Goal: Book appointment/travel/reservation

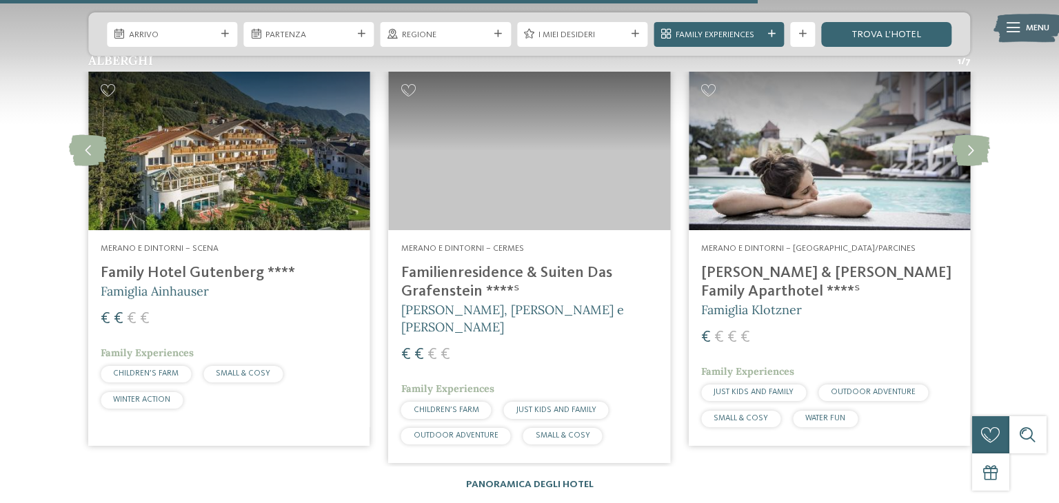
scroll to position [1848, 0]
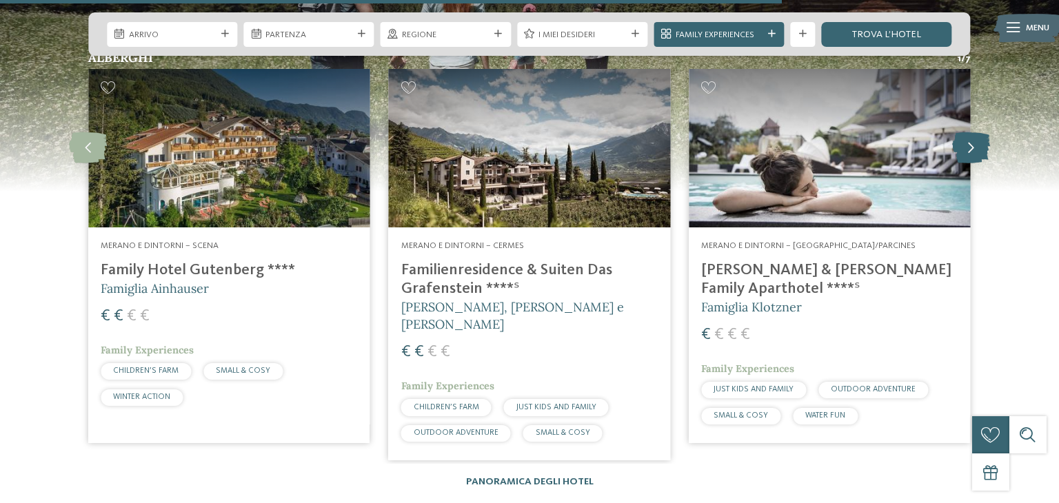
click at [978, 150] on icon at bounding box center [971, 147] width 38 height 31
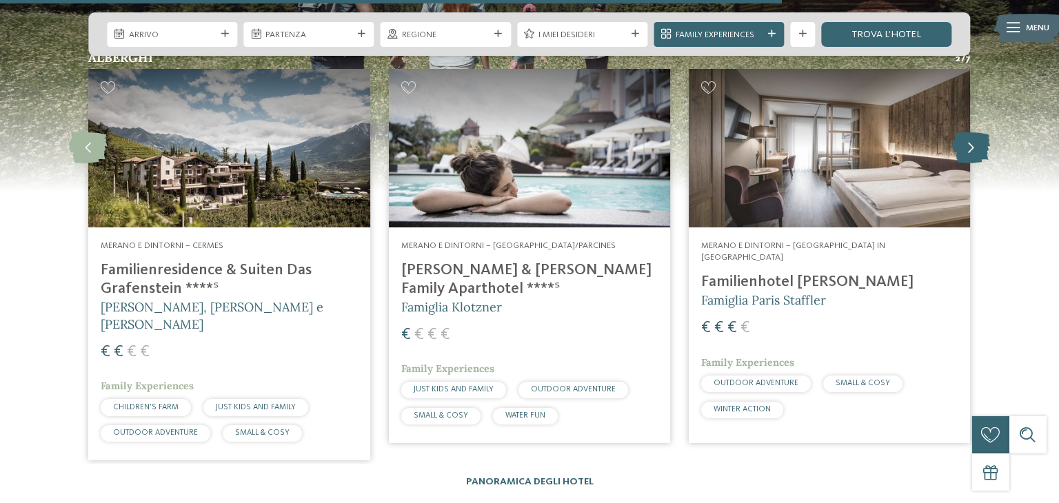
click at [978, 150] on icon at bounding box center [971, 147] width 38 height 31
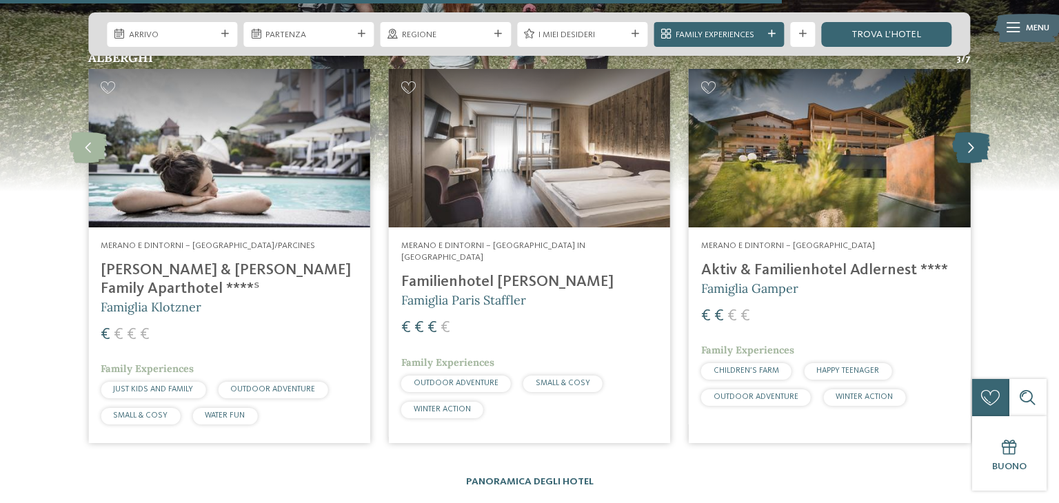
click at [978, 150] on icon at bounding box center [971, 147] width 38 height 31
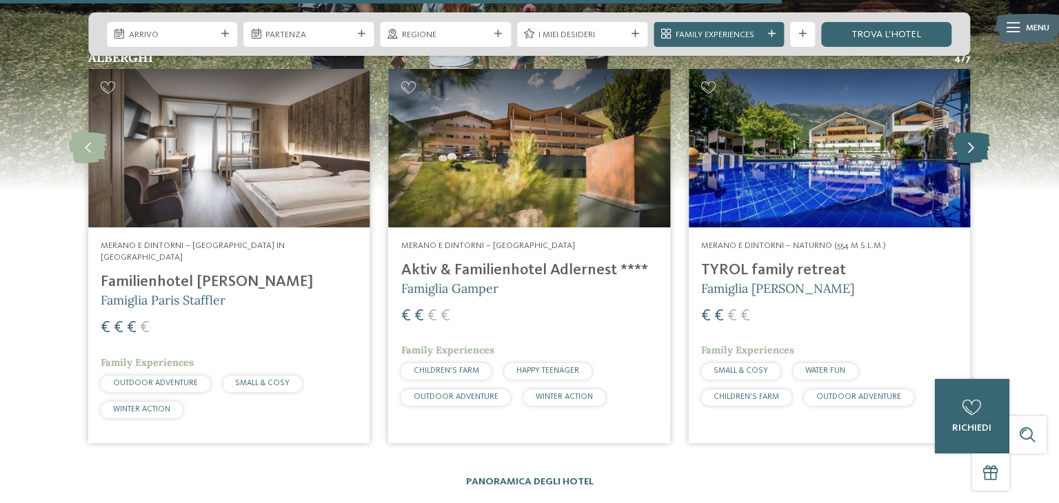
click at [978, 150] on icon at bounding box center [971, 147] width 38 height 31
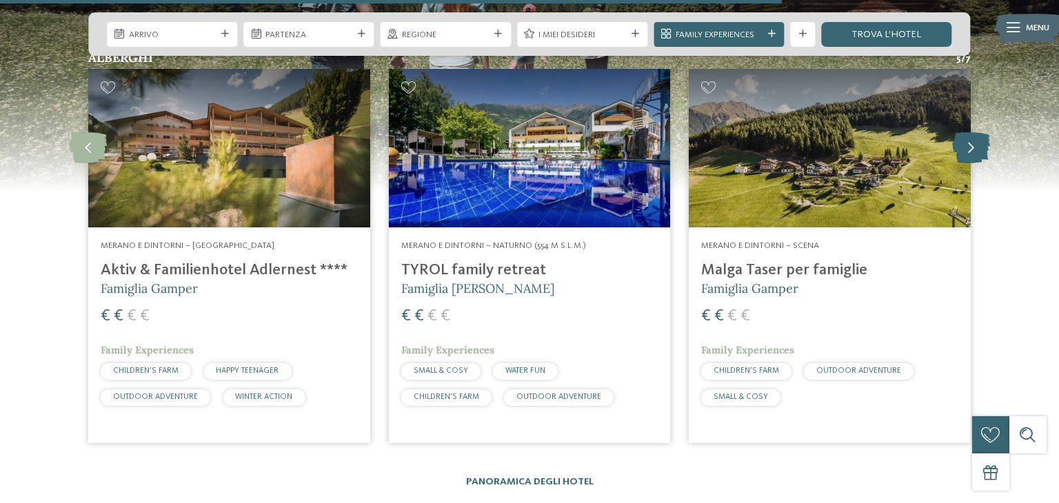
click at [978, 150] on icon at bounding box center [971, 147] width 38 height 31
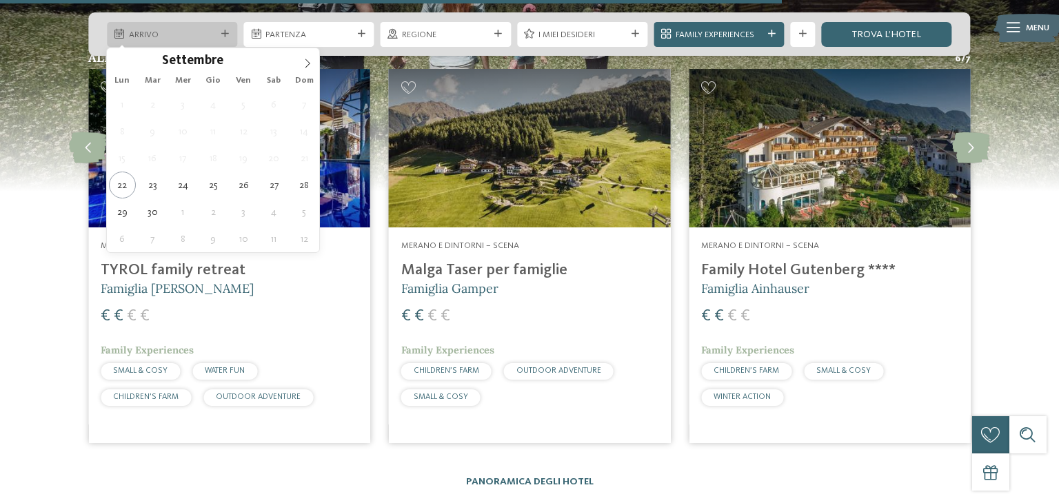
click at [223, 34] on icon at bounding box center [225, 34] width 8 height 8
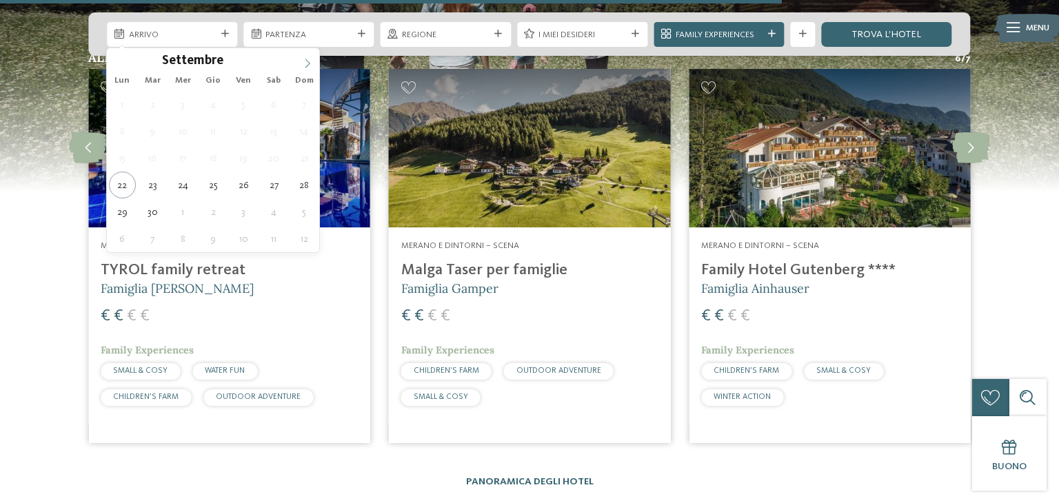
click at [304, 63] on icon at bounding box center [308, 64] width 10 height 10
type input "****"
click at [304, 63] on icon at bounding box center [308, 64] width 10 height 10
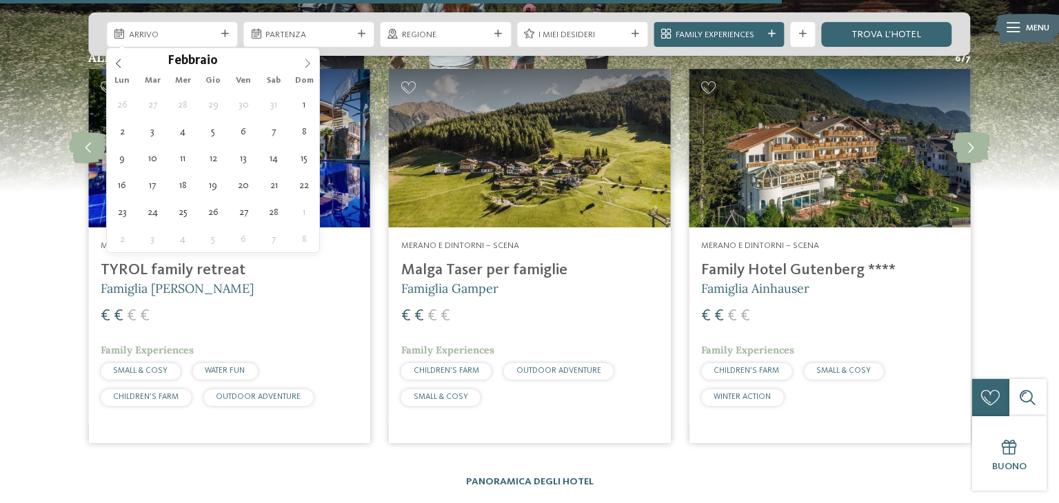
click at [304, 63] on icon at bounding box center [308, 64] width 10 height 10
type div "14.02.2026"
type input "****"
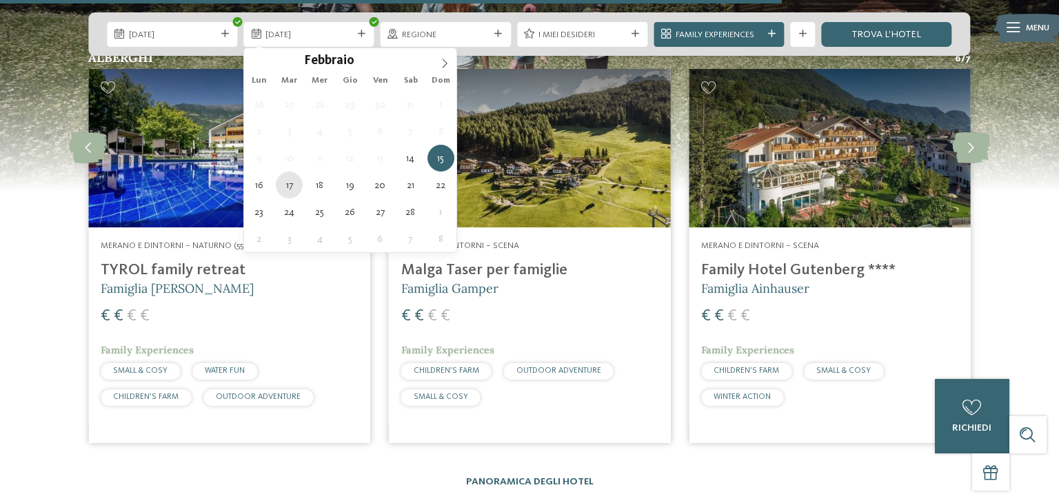
type div "17.02.2026"
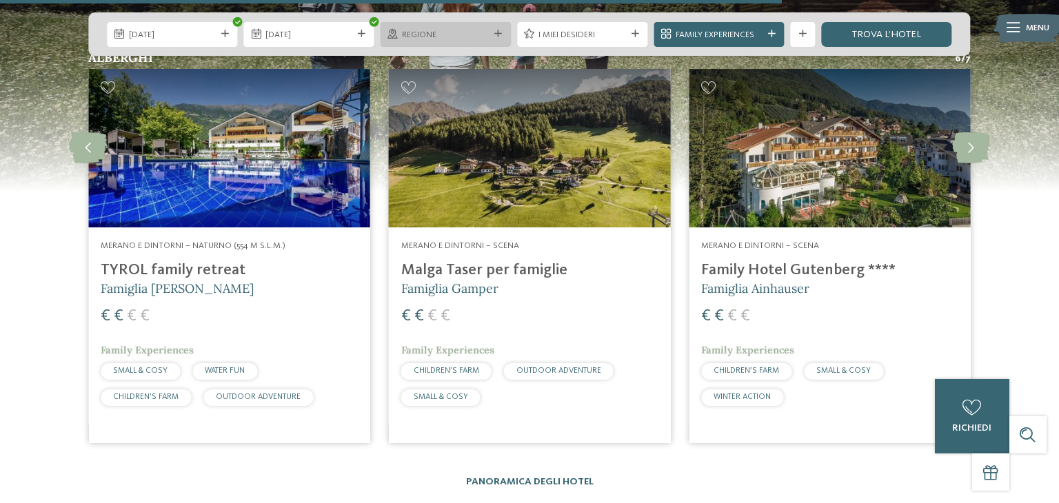
click at [501, 33] on icon at bounding box center [498, 34] width 8 height 8
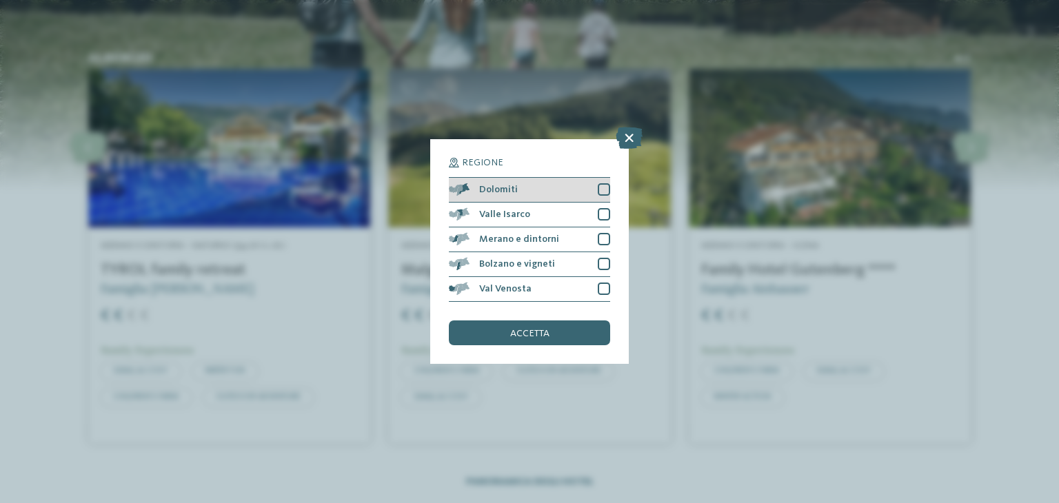
click at [604, 191] on div at bounding box center [604, 189] width 12 height 12
click at [604, 217] on div at bounding box center [604, 214] width 12 height 12
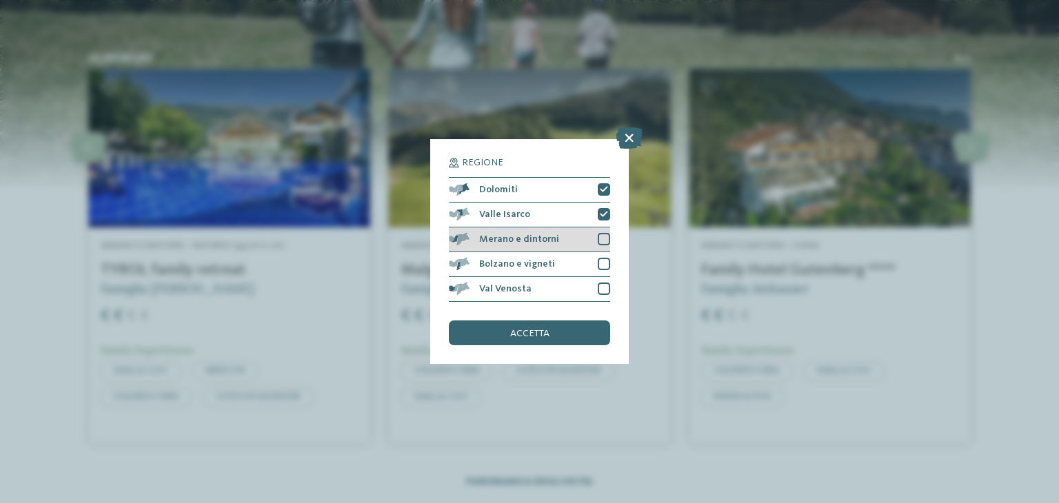
click at [606, 244] on div at bounding box center [604, 239] width 12 height 12
click at [525, 340] on div "accetta" at bounding box center [529, 333] width 161 height 25
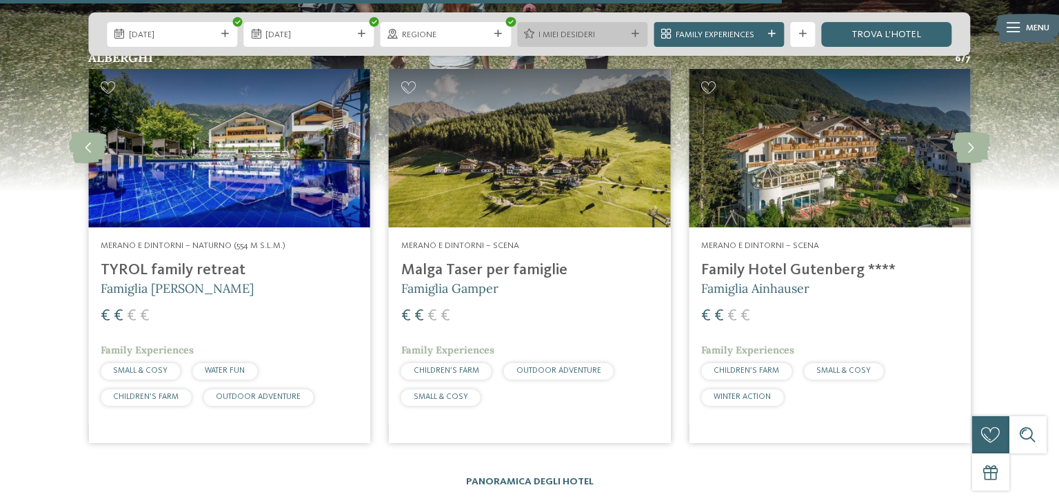
click at [636, 36] on icon at bounding box center [636, 34] width 8 height 8
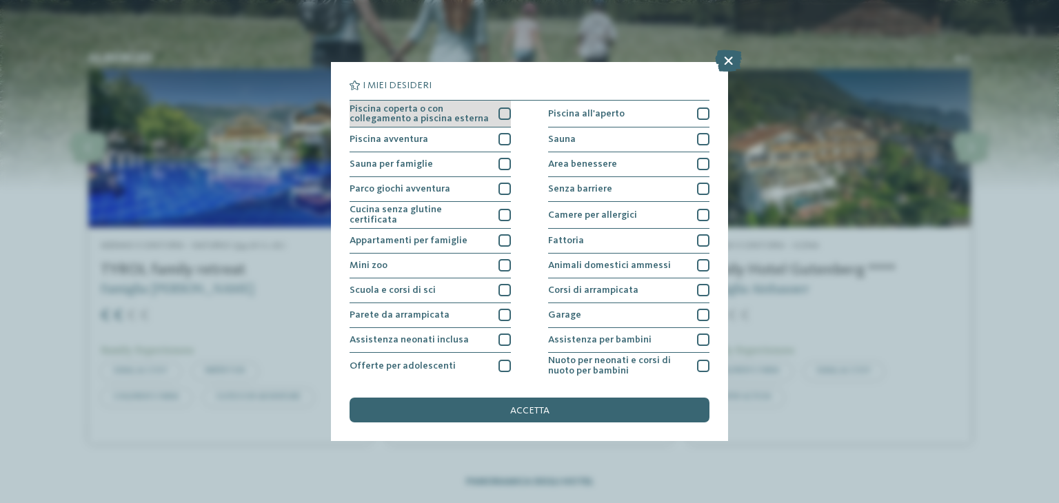
click at [505, 114] on div at bounding box center [505, 114] width 12 height 12
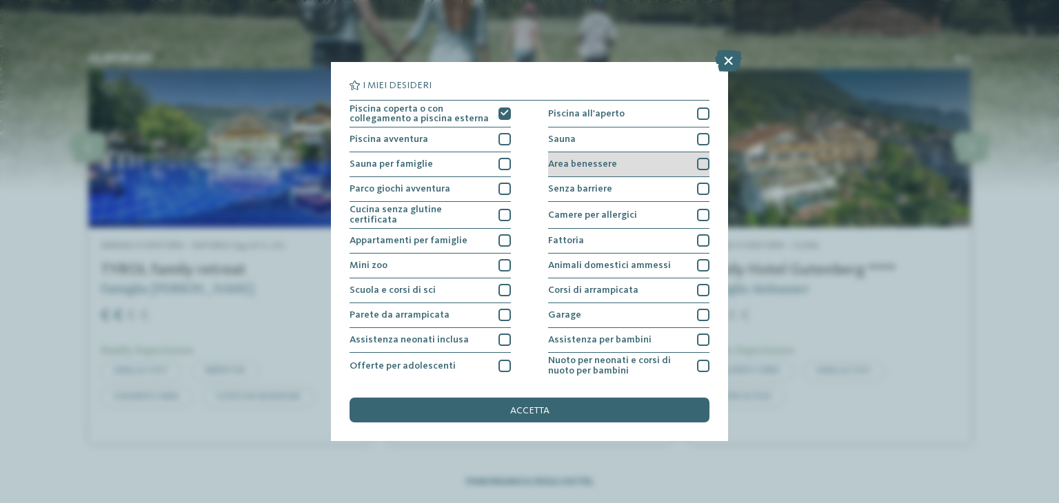
click at [706, 166] on div "I miei desideri Piscina coperta o con collegamento a piscina esterna Piscina al…" at bounding box center [530, 230] width 360 height 299
click at [701, 165] on div at bounding box center [703, 164] width 12 height 12
click at [544, 414] on span "accetta" at bounding box center [529, 411] width 39 height 10
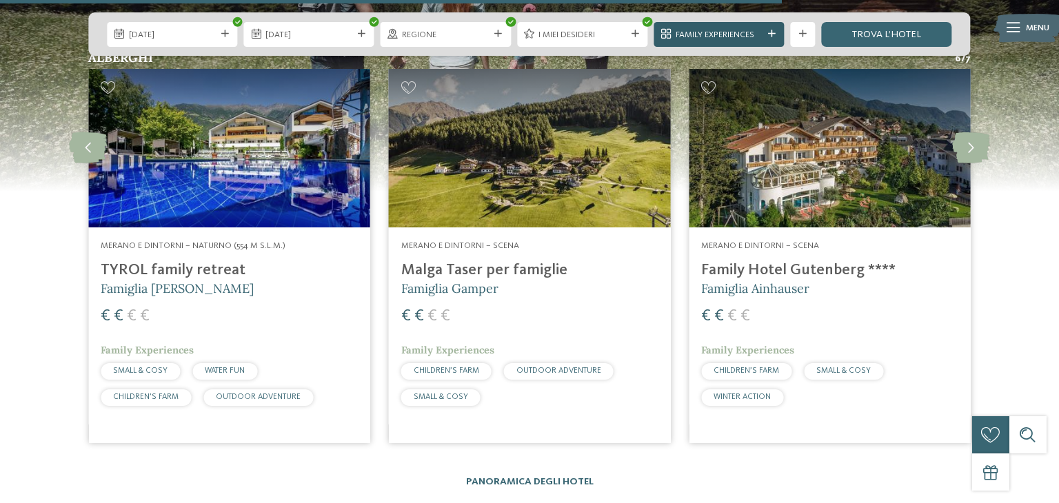
click at [774, 32] on icon at bounding box center [772, 34] width 8 height 8
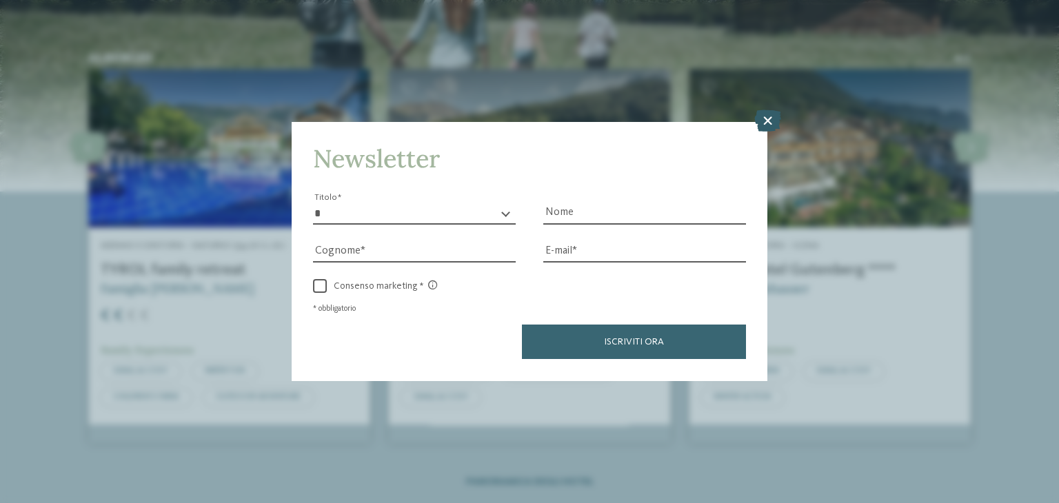
click at [770, 119] on icon at bounding box center [767, 121] width 27 height 22
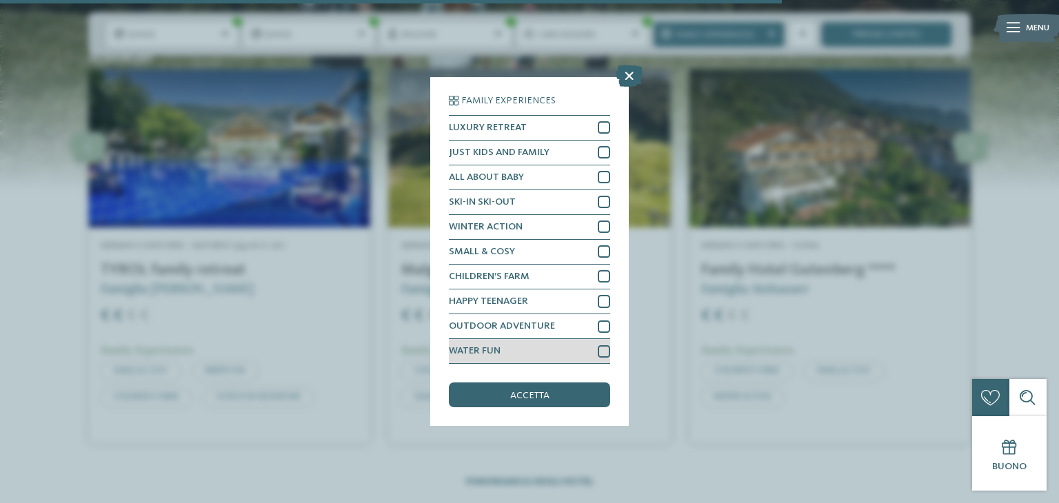
click at [604, 352] on div at bounding box center [604, 351] width 12 height 12
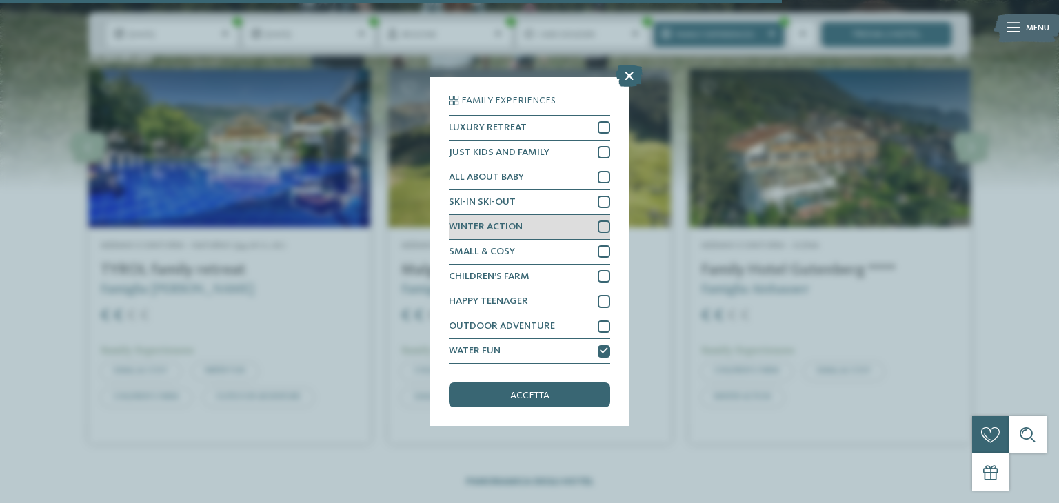
click at [603, 232] on div at bounding box center [604, 227] width 12 height 12
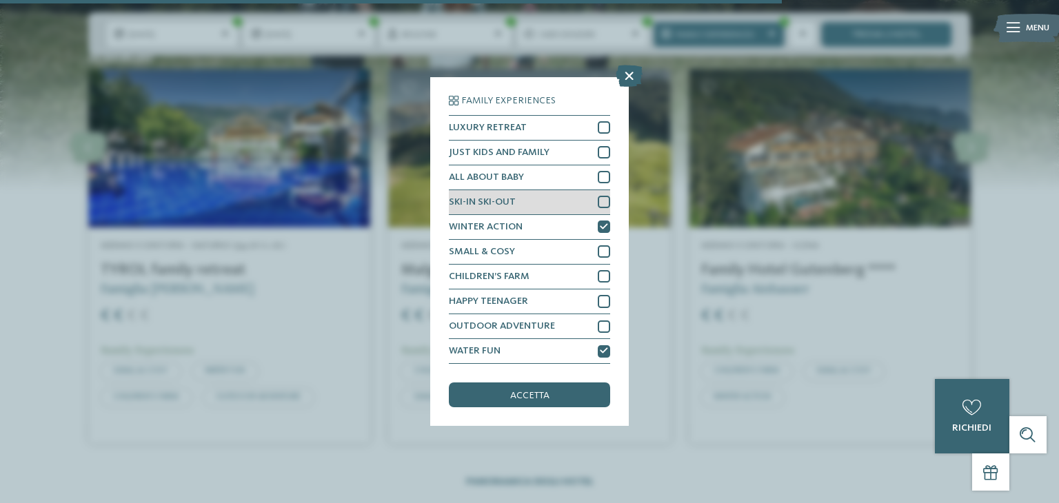
click at [605, 201] on div at bounding box center [604, 202] width 12 height 12
click at [605, 176] on div at bounding box center [604, 177] width 12 height 12
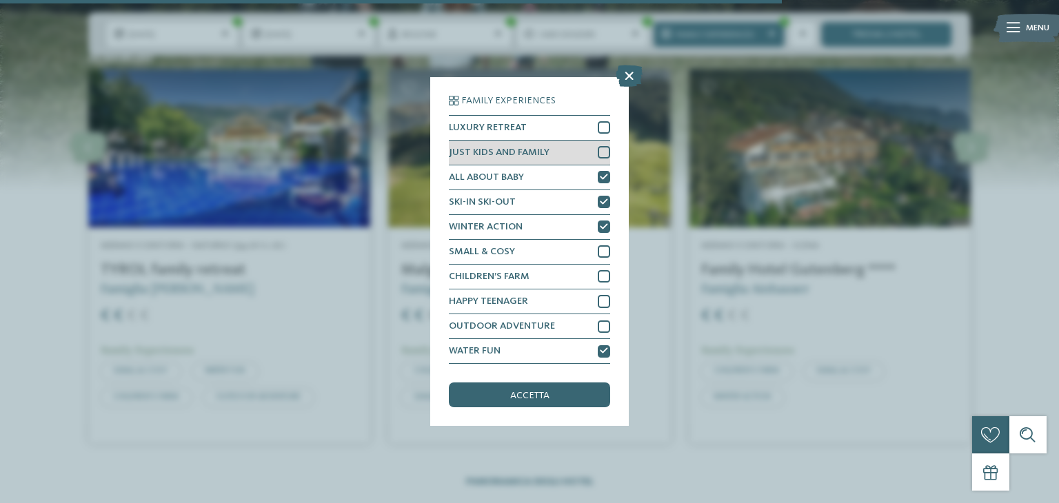
click at [607, 157] on div at bounding box center [604, 152] width 12 height 12
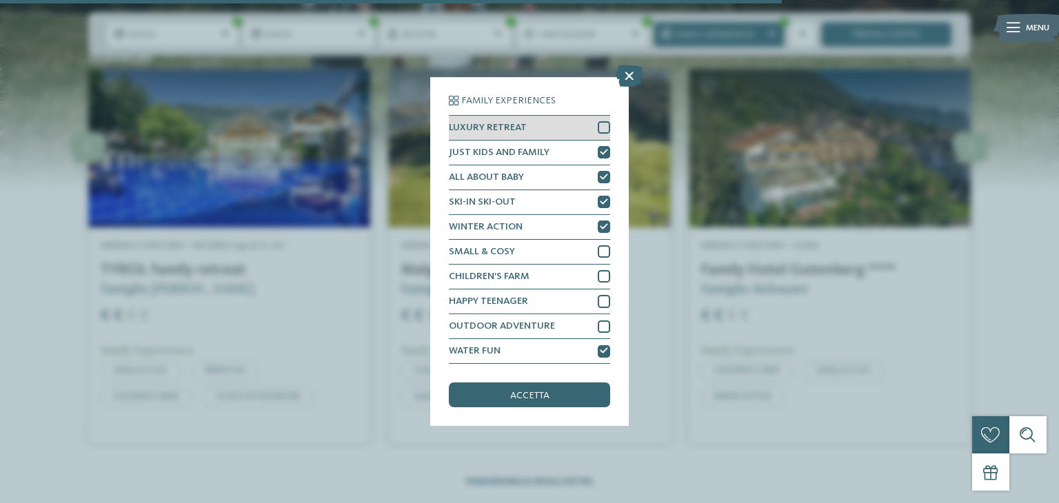
click at [605, 131] on div at bounding box center [604, 127] width 12 height 12
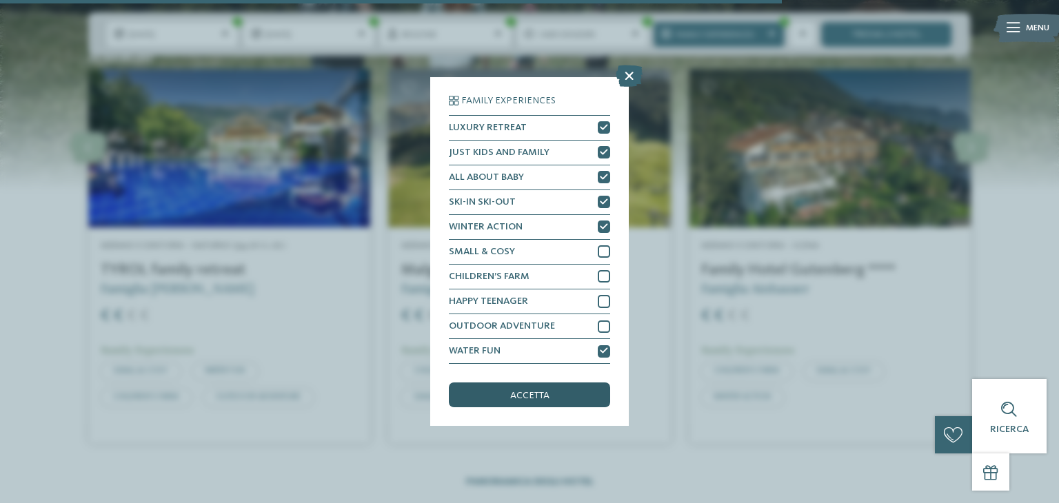
click at [546, 388] on div "accetta" at bounding box center [529, 395] width 161 height 25
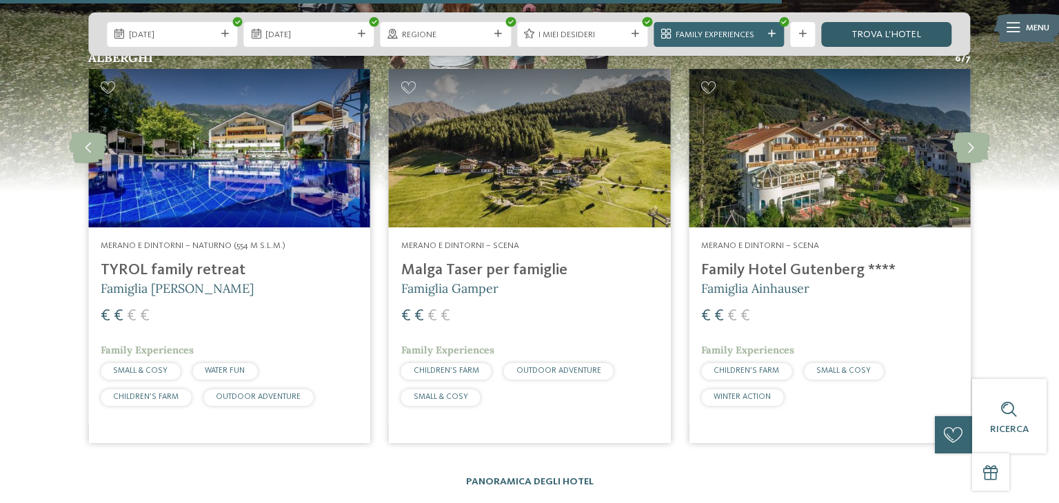
click at [888, 34] on link "trova l’hotel" at bounding box center [886, 34] width 130 height 25
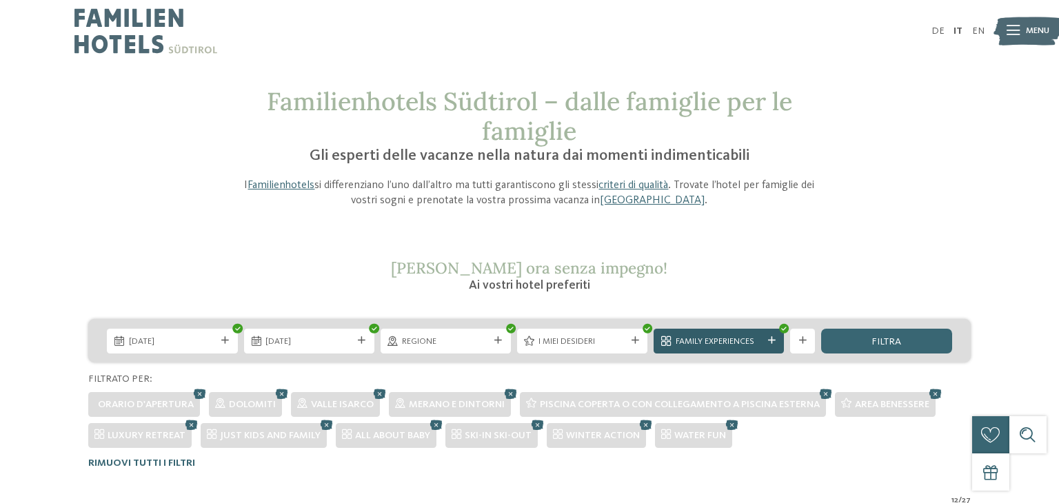
click at [770, 342] on icon at bounding box center [772, 341] width 8 height 8
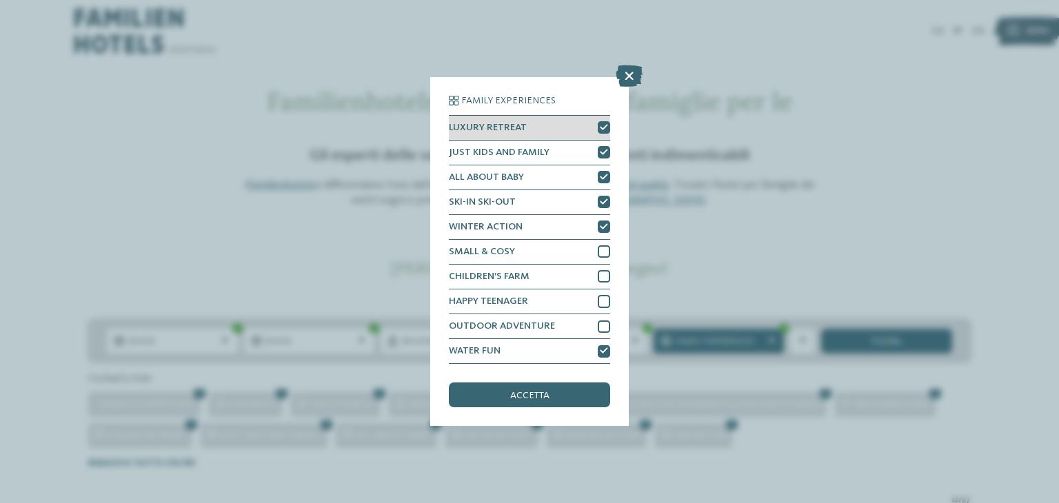
click at [609, 126] on div at bounding box center [604, 127] width 12 height 12
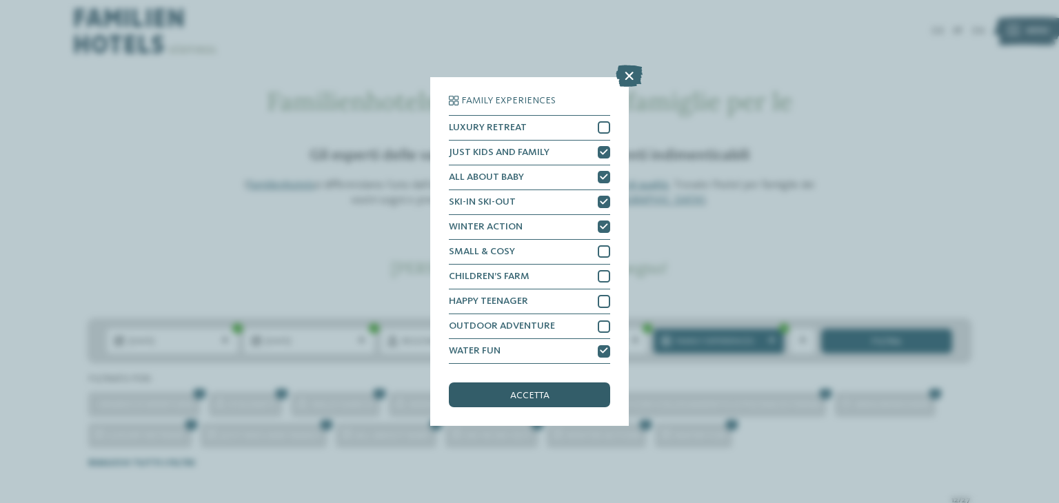
click at [532, 395] on span "accetta" at bounding box center [529, 396] width 39 height 10
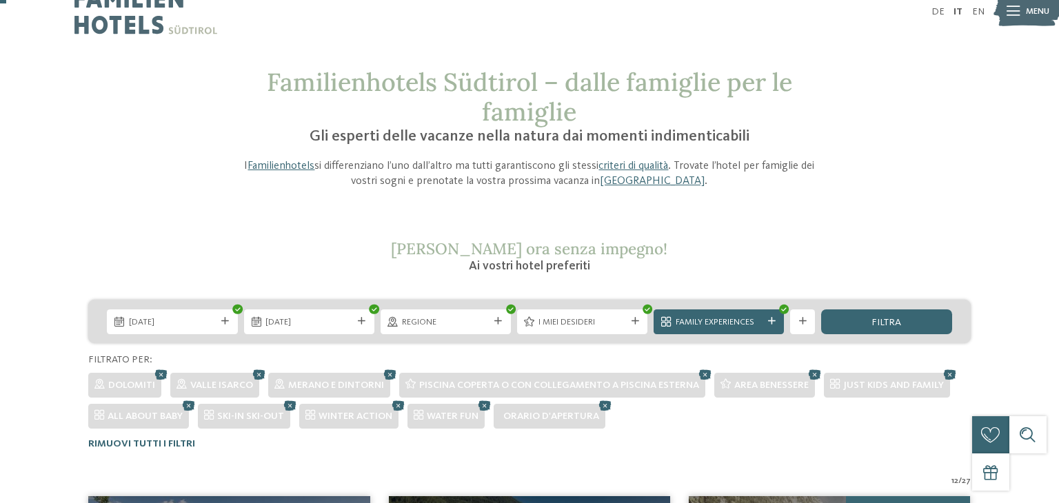
scroll to position [13, 0]
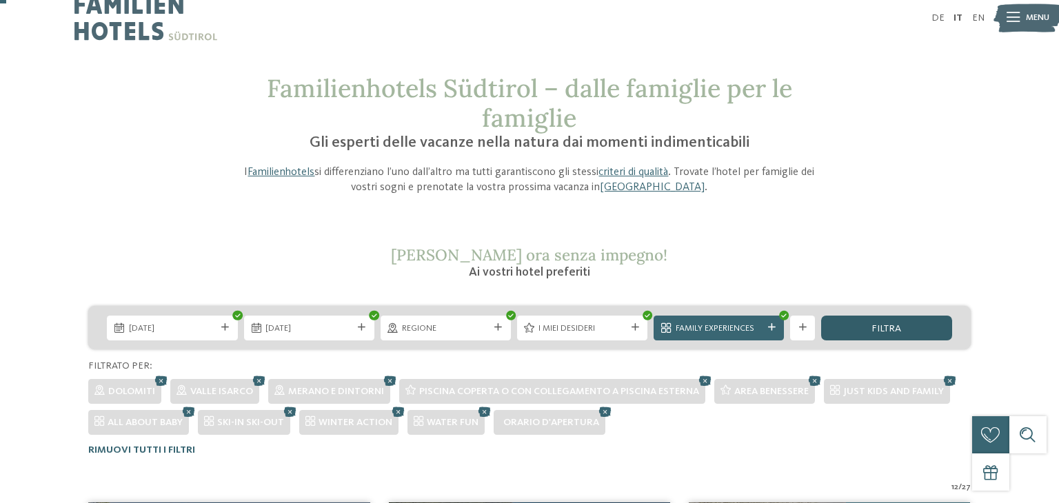
click at [873, 332] on span "filtra" at bounding box center [887, 329] width 30 height 10
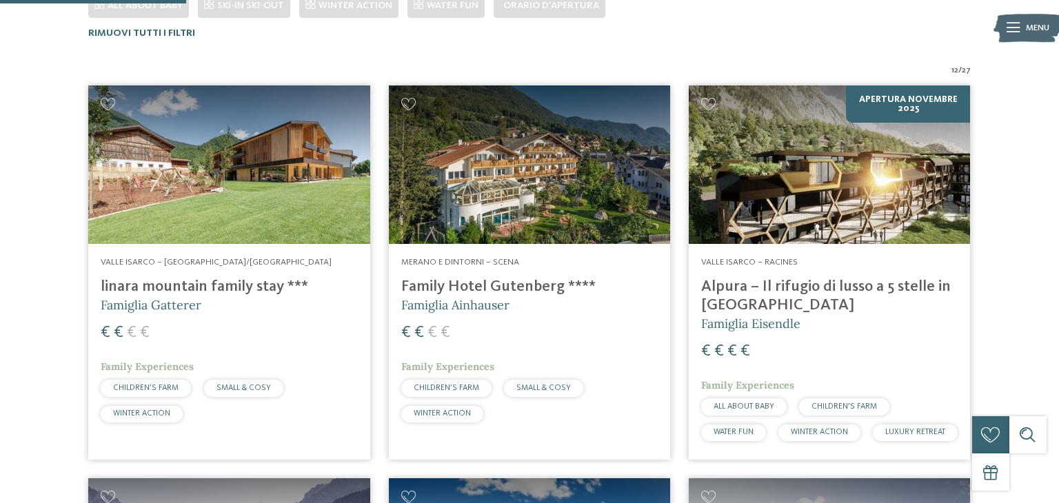
scroll to position [430, 0]
click at [223, 290] on h4 "linara mountain family stay ***" at bounding box center [229, 287] width 257 height 19
click at [436, 285] on h4 "Family Hotel Gutenberg ****" at bounding box center [529, 287] width 257 height 19
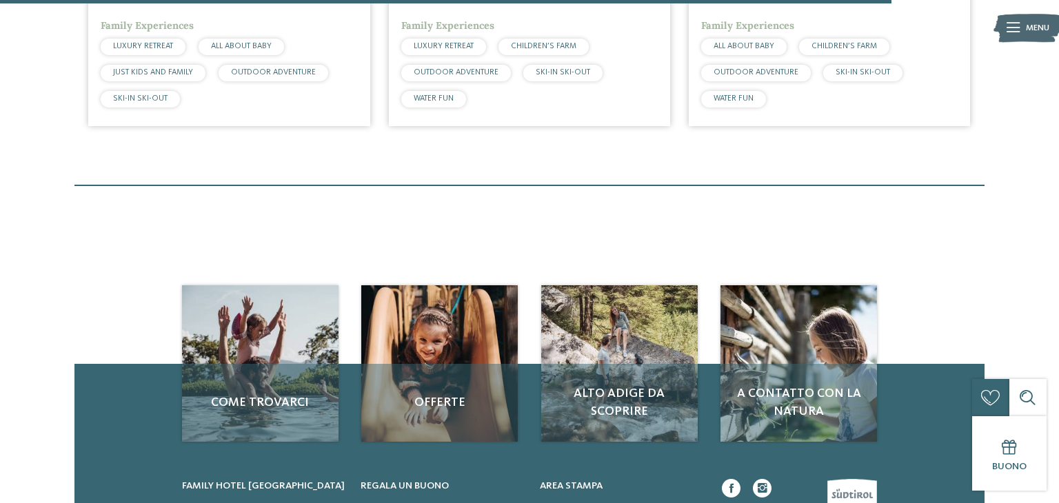
scroll to position [2003, 0]
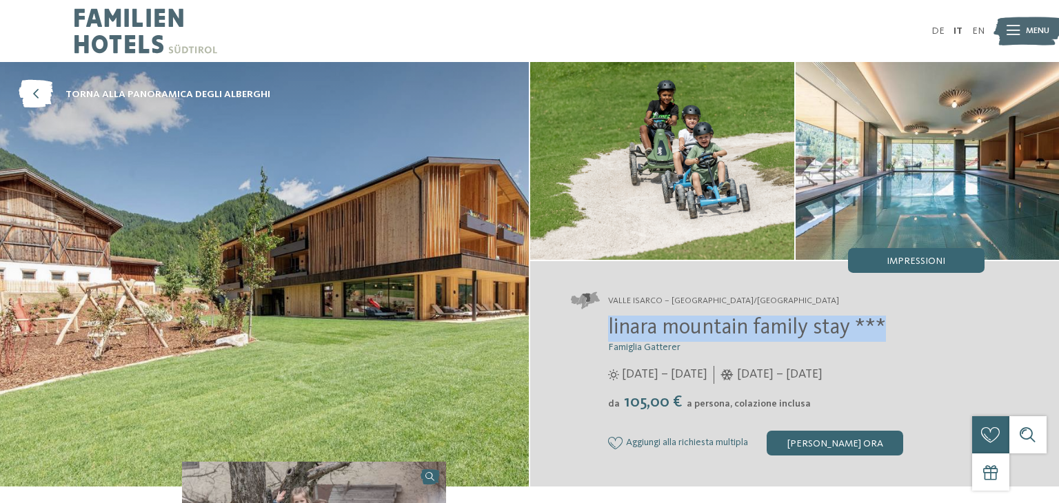
drag, startPoint x: 610, startPoint y: 326, endPoint x: 885, endPoint y: 325, distance: 274.5
click at [885, 325] on span "linara mountain family stay ***" at bounding box center [747, 328] width 278 height 22
copy span "linara mountain family stay ***"
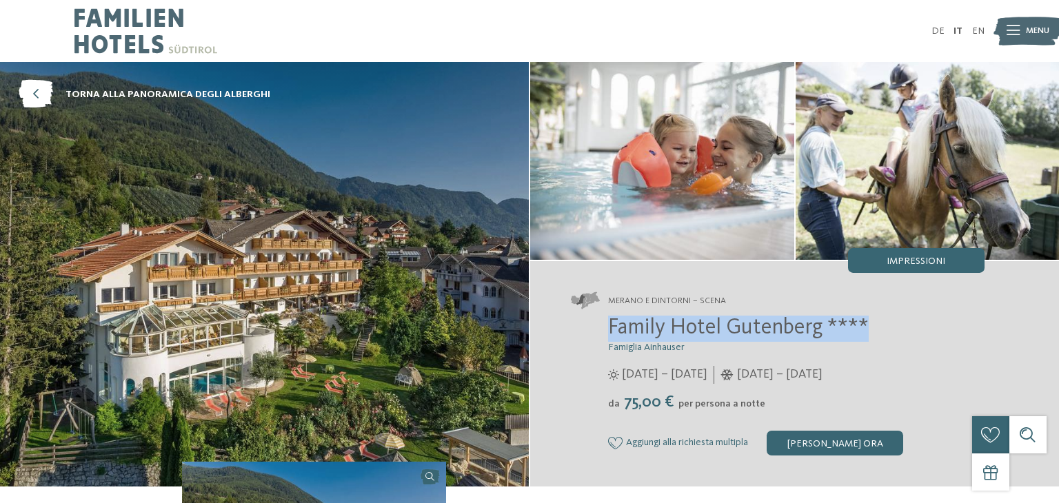
drag, startPoint x: 610, startPoint y: 327, endPoint x: 892, endPoint y: 329, distance: 282.1
click at [892, 329] on h2 "Family Hotel Gutenberg ****" at bounding box center [796, 329] width 377 height 26
copy span "Family Hotel Gutenberg ****"
